Goal: Information Seeking & Learning: Learn about a topic

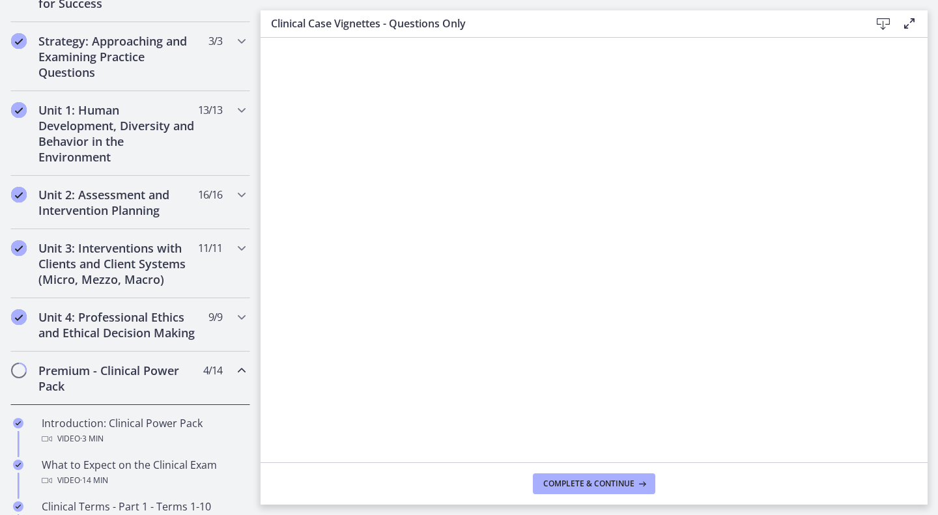
scroll to position [269, 0]
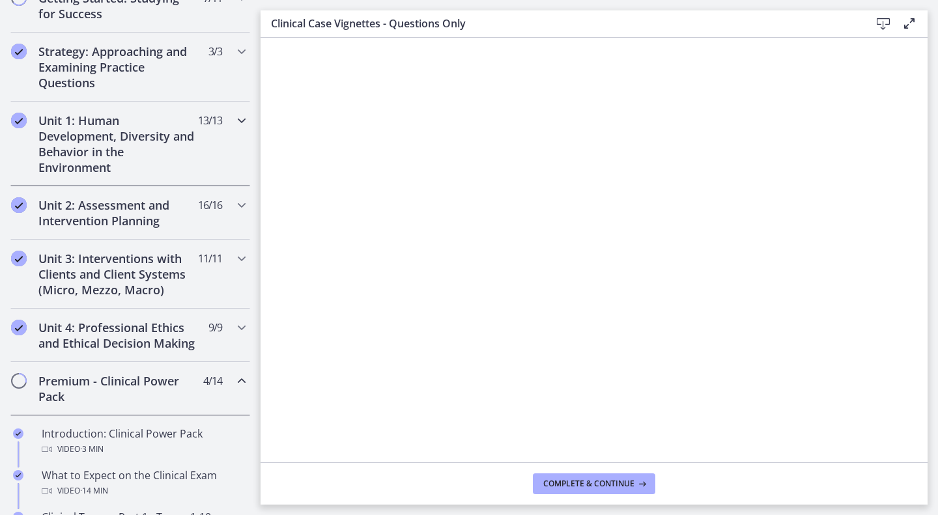
click at [222, 115] on div "Unit 1: Human Development, Diversity and Behavior in the Environment 13 / 13 Co…" at bounding box center [130, 144] width 240 height 85
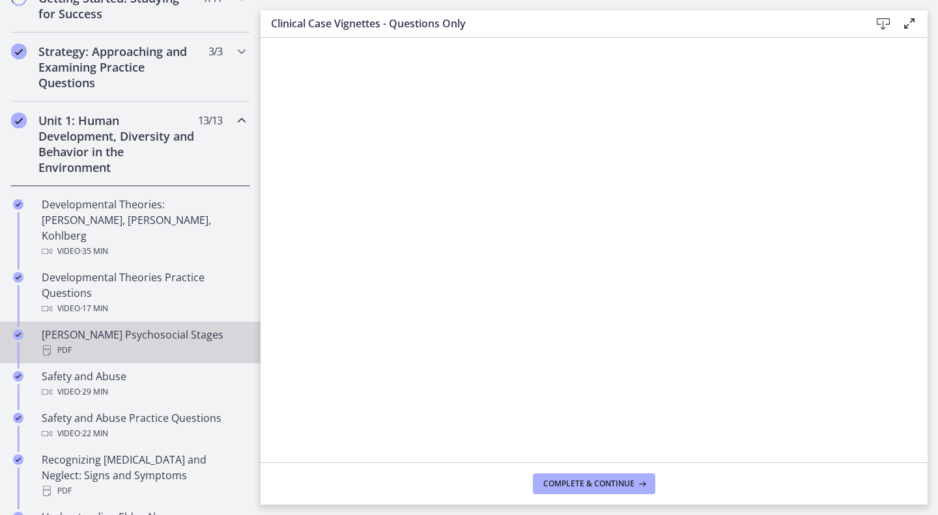
click at [179, 327] on div "[PERSON_NAME] Psychosocial Stages PDF" at bounding box center [143, 342] width 203 height 31
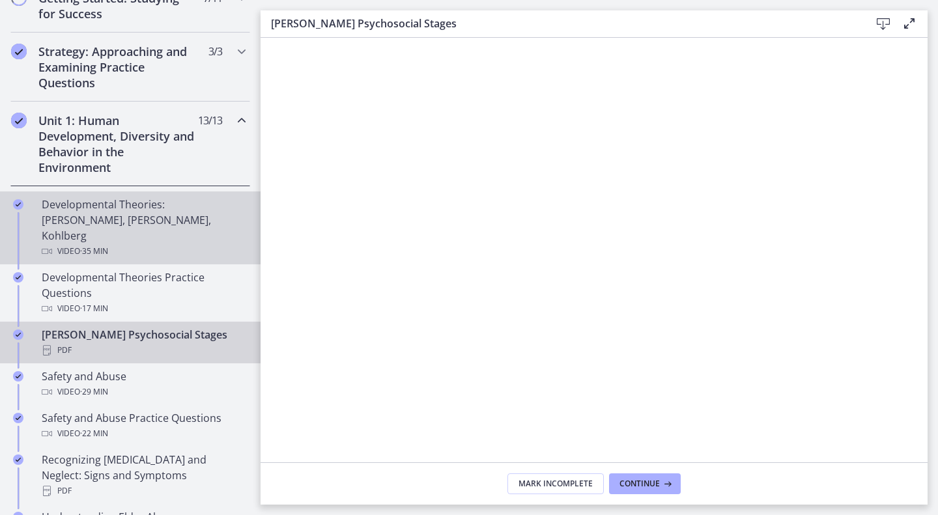
drag, startPoint x: 198, startPoint y: 216, endPoint x: 232, endPoint y: 215, distance: 33.9
click at [198, 215] on div "Developmental Theories: [PERSON_NAME], [PERSON_NAME], Kohlberg Video · 35 min" at bounding box center [143, 228] width 203 height 63
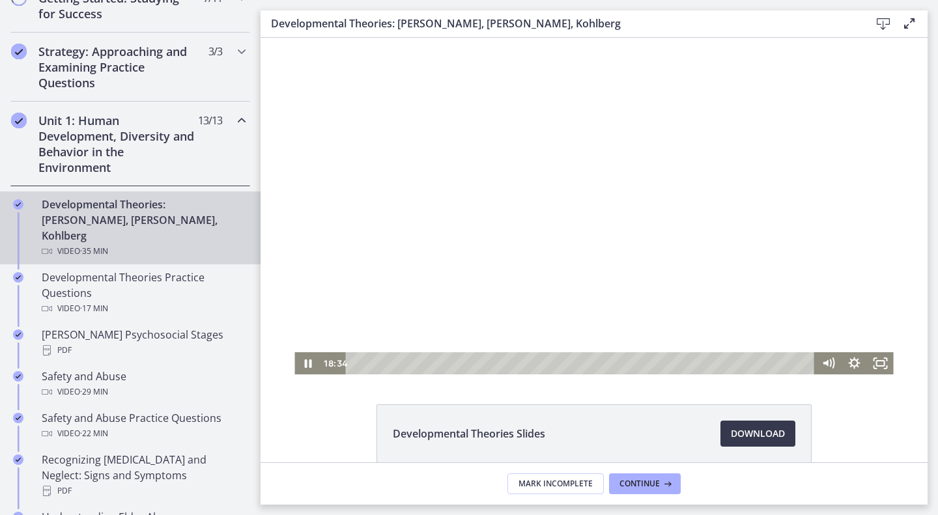
click at [606, 197] on div at bounding box center [594, 206] width 599 height 337
click at [392, 371] on div "3:12" at bounding box center [583, 364] width 454 height 22
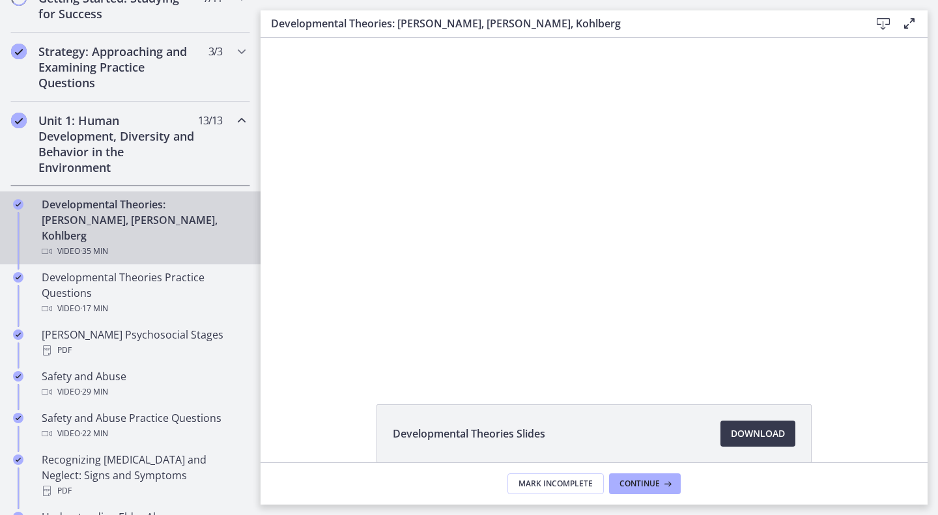
scroll to position [3, 0]
